Goal: Information Seeking & Learning: Learn about a topic

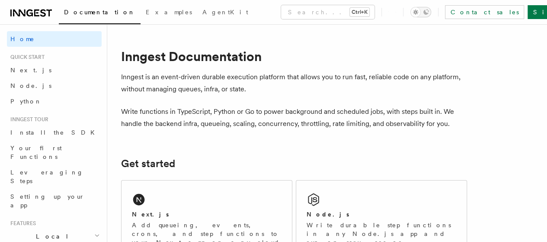
click at [429, 11] on icon "Toggle dark mode" at bounding box center [425, 12] width 7 height 7
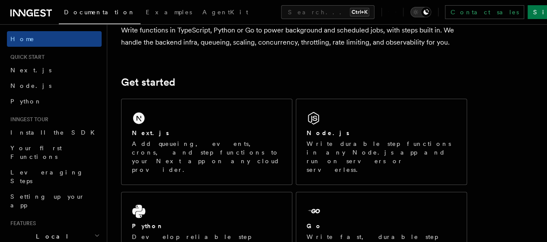
scroll to position [81, 0]
click at [170, 126] on div "Next.js Add queueing, events, crons, and step functions to your Next app on any…" at bounding box center [206, 141] width 170 height 85
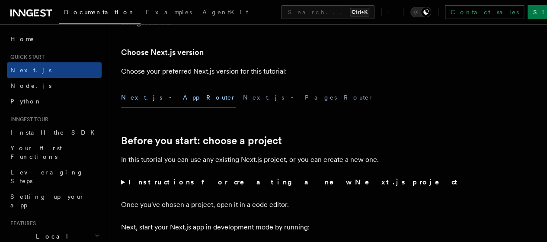
scroll to position [197, 0]
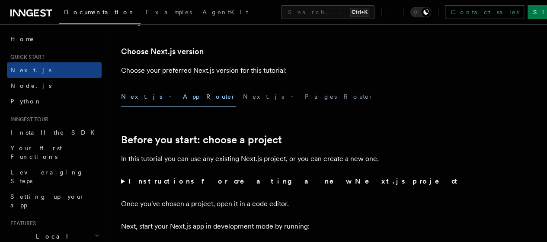
click at [243, 106] on button "Next.js - Pages Router" at bounding box center [308, 96] width 130 height 19
click at [160, 106] on button "Next.js - App Router" at bounding box center [178, 96] width 115 height 19
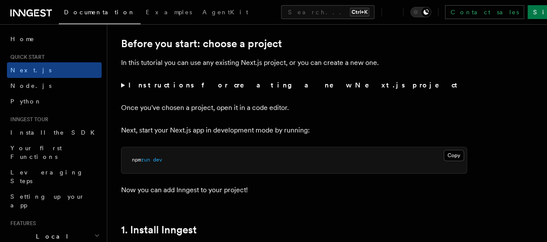
click at [122, 91] on summary "Instructions for creating a new Next.js project" at bounding box center [294, 85] width 346 height 12
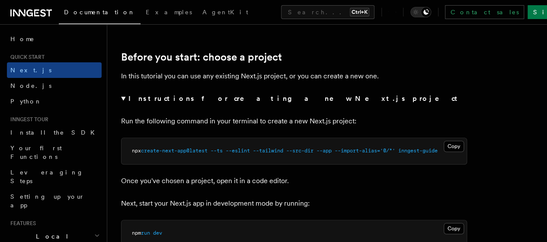
scroll to position [279, 0]
click at [374, 124] on details "Instructions for creating a new Next.js project Run the following command in yo…" at bounding box center [294, 129] width 346 height 72
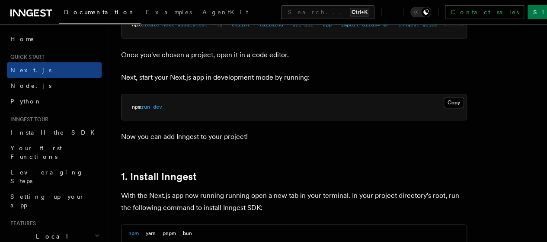
scroll to position [406, 0]
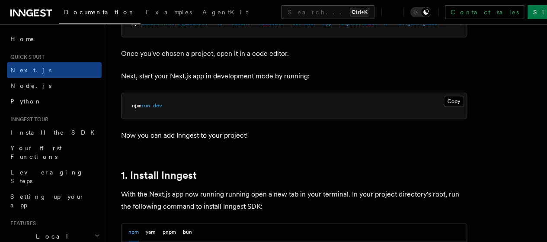
click at [336, 119] on pre "npm run dev" at bounding box center [293, 106] width 345 height 26
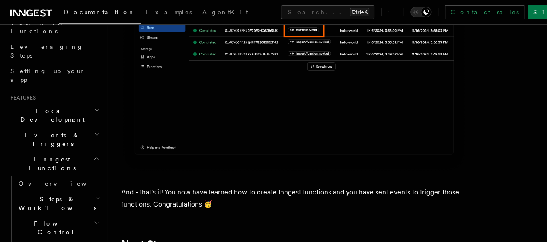
scroll to position [126, 0]
click at [73, 102] on h2 "Local Development" at bounding box center [54, 114] width 95 height 24
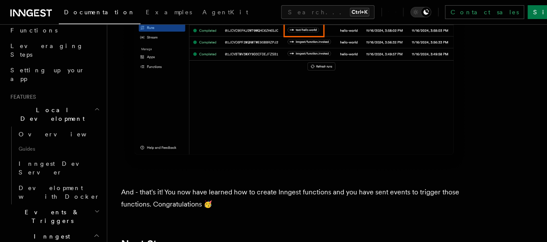
click at [73, 102] on h2 "Local Development" at bounding box center [54, 114] width 95 height 24
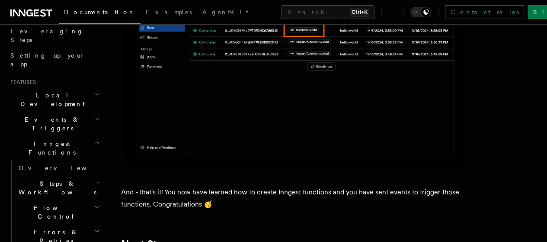
scroll to position [142, 0]
click at [69, 111] on h2 "Events & Triggers" at bounding box center [54, 123] width 95 height 24
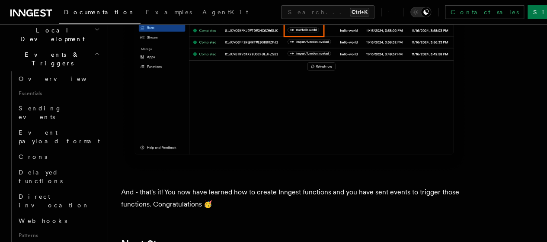
scroll to position [207, 0]
click at [60, 167] on span "Delayed functions" at bounding box center [41, 175] width 44 height 16
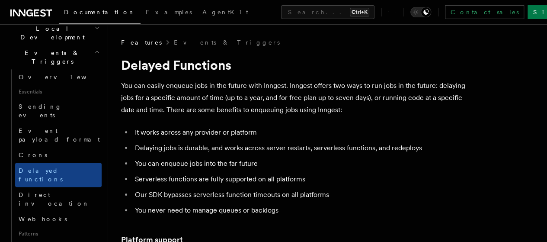
click at [329, 98] on p "You can easily enqueue jobs in the future with Inngest. Inngest offers two ways…" at bounding box center [294, 97] width 346 height 36
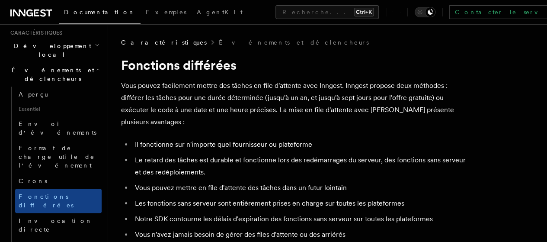
click at [333, 92] on p "Vous pouvez facilement mettre des tâches en file d'attente avec Inngest. Innges…" at bounding box center [294, 103] width 346 height 48
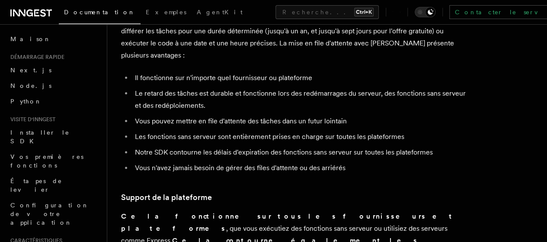
click at [272, 110] on li "Le retard des tâches est durable et fonctionne lors des redémarrages du serveur…" at bounding box center [299, 99] width 334 height 24
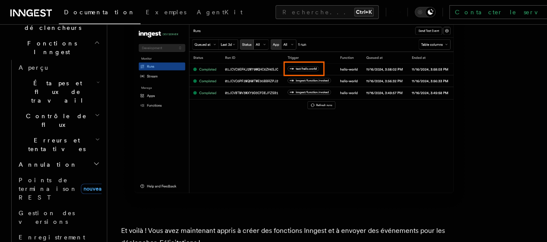
scroll to position [168, 0]
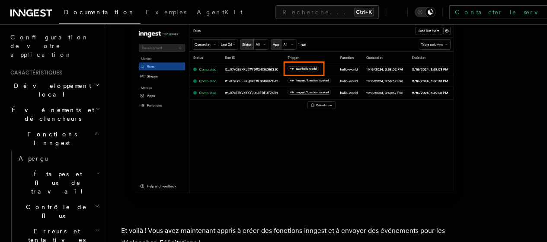
click at [94, 130] on icon "button" at bounding box center [97, 133] width 6 height 7
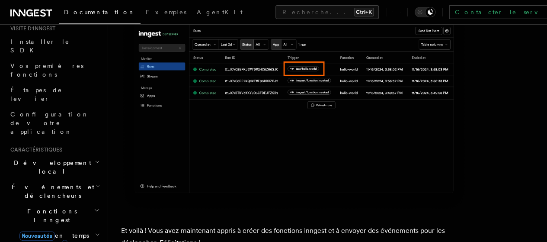
scroll to position [98, 0]
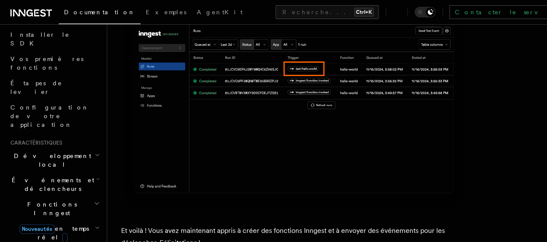
click at [95, 151] on icon "button" at bounding box center [97, 154] width 5 height 7
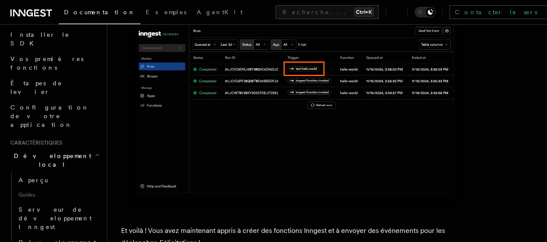
click at [95, 151] on icon "button" at bounding box center [97, 154] width 5 height 7
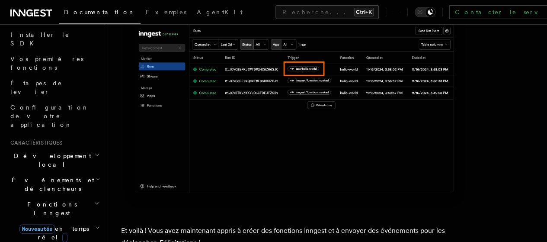
click at [96, 175] on icon "button" at bounding box center [98, 178] width 4 height 7
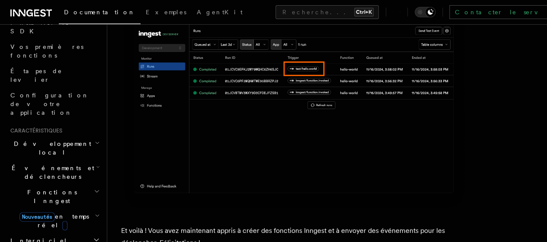
scroll to position [111, 0]
click at [96, 162] on icon "button" at bounding box center [98, 165] width 4 height 7
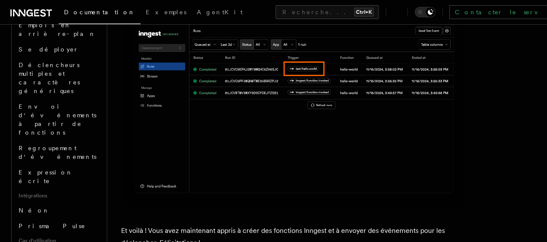
scroll to position [455, 0]
click at [41, 204] on link "Néon" at bounding box center [58, 212] width 86 height 16
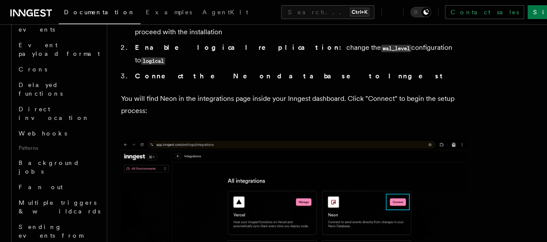
scroll to position [404, 0]
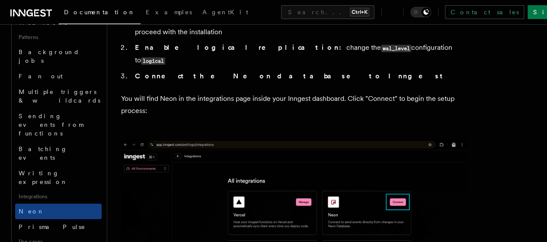
click at [84, 219] on link "Prisma Pulse" at bounding box center [58, 227] width 86 height 16
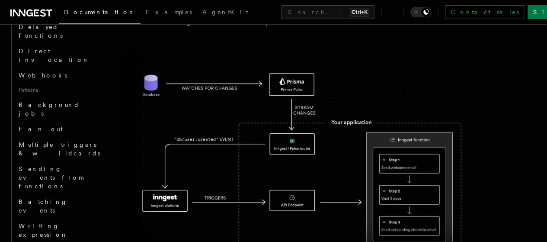
scroll to position [171, 0]
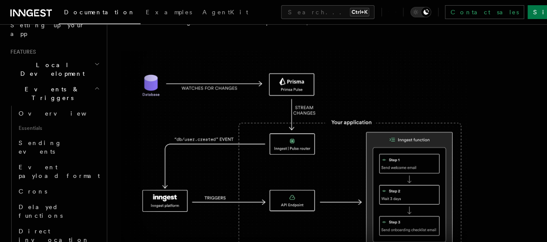
click at [94, 85] on icon "button" at bounding box center [97, 88] width 6 height 7
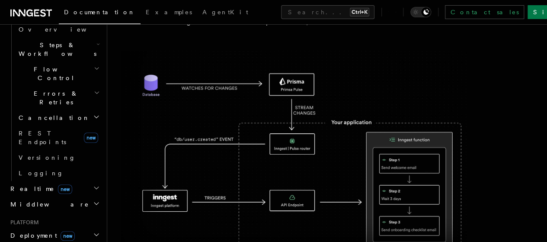
scroll to position [280, 0]
click at [93, 199] on icon "button" at bounding box center [96, 202] width 7 height 7
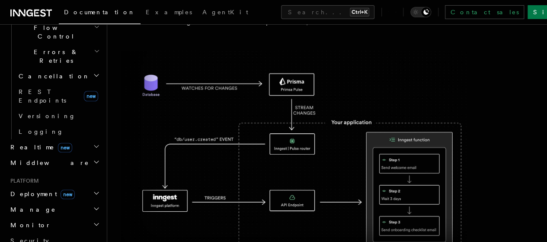
scroll to position [321, 0]
click at [73, 185] on h2 "Deployment new" at bounding box center [54, 193] width 95 height 16
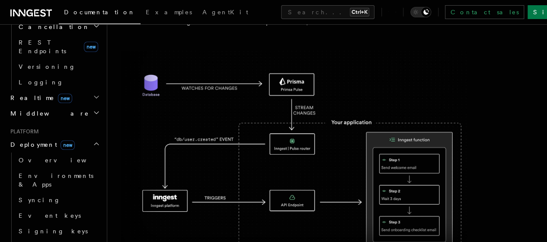
scroll to position [373, 0]
